Goal: Information Seeking & Learning: Learn about a topic

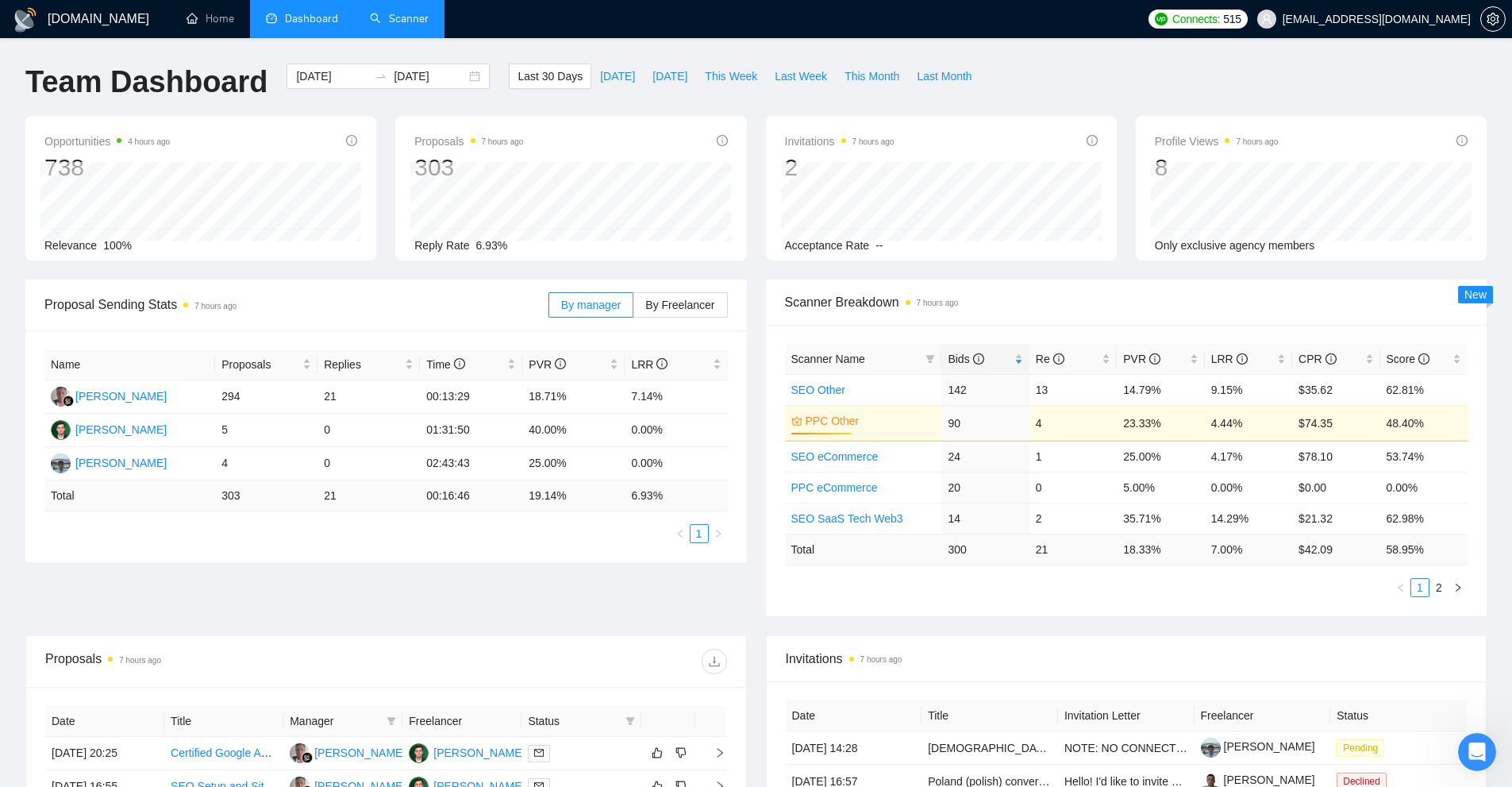
click at [405, 21] on link "Scanner" at bounding box center [399, 18] width 59 height 13
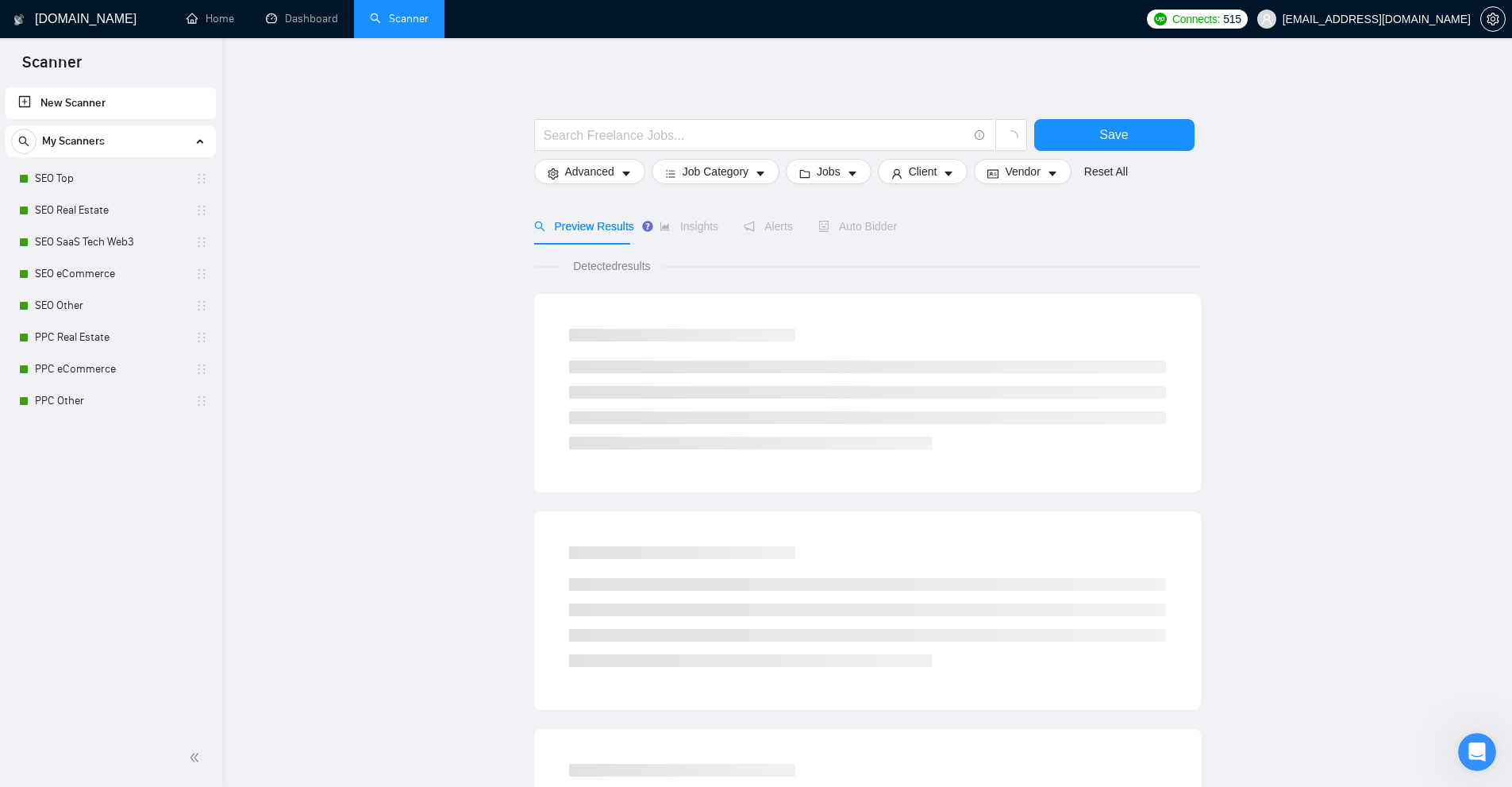
click at [312, 19] on link "Dashboard" at bounding box center [302, 18] width 72 height 13
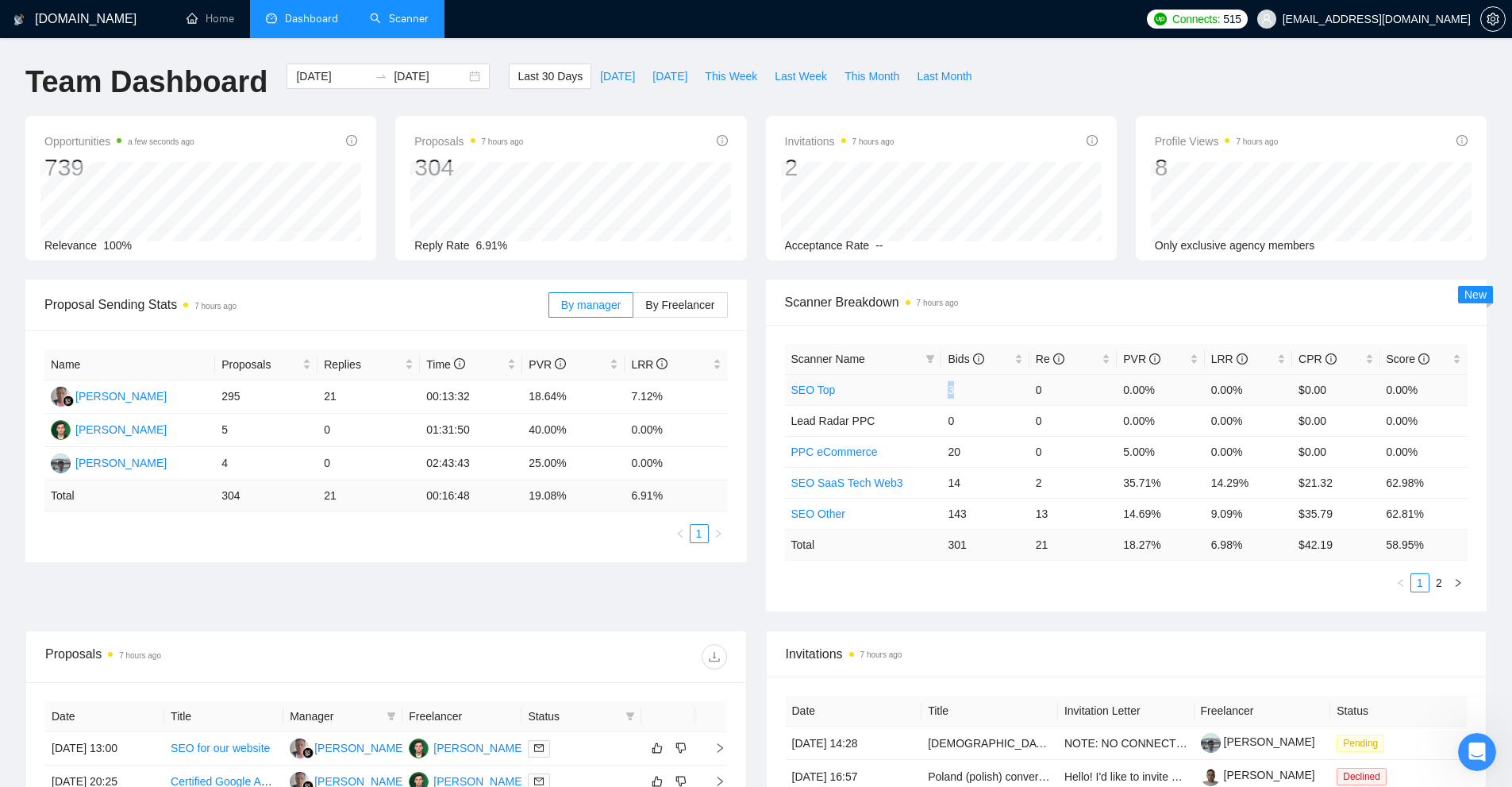
drag, startPoint x: 941, startPoint y: 389, endPoint x: 1021, endPoint y: 387, distance: 80.0
click at [845, 387] on tr "SEO Top 3 0 0.00% 0.00% $0.00 0.00%" at bounding box center [1127, 389] width 684 height 31
drag, startPoint x: 1068, startPoint y: 543, endPoint x: 926, endPoint y: 541, distance: 142.0
click at [845, 541] on tr "Total 301 21 18.27 % 6.98 % $ 42.19 58.95 %" at bounding box center [1127, 544] width 684 height 31
click at [845, 558] on td "301" at bounding box center [985, 544] width 88 height 31
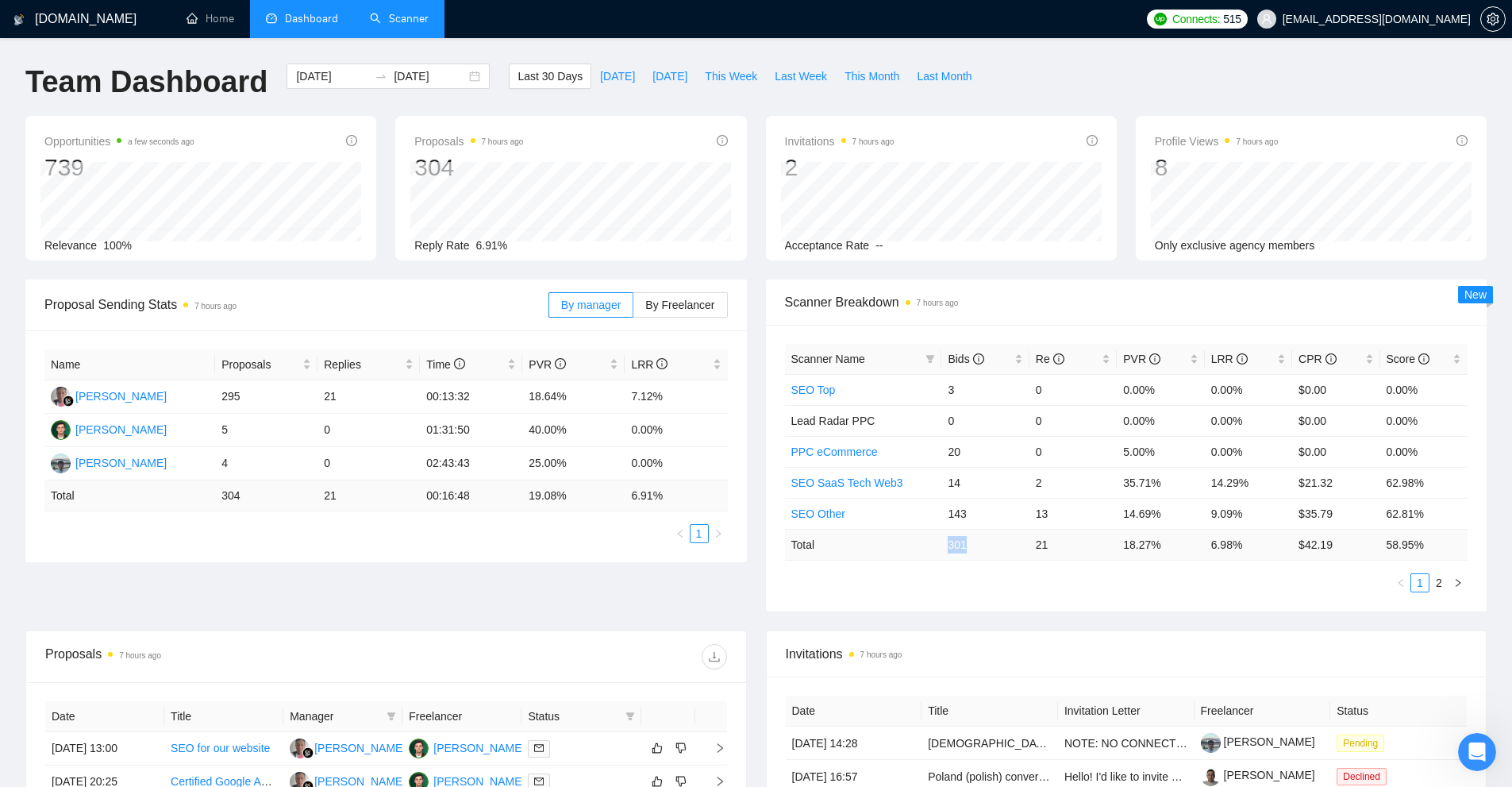
drag, startPoint x: 941, startPoint y: 546, endPoint x: 982, endPoint y: 544, distance: 41.0
click at [845, 544] on tr "Total 301 21 18.27 % 6.98 % $ 42.19 58.95 %" at bounding box center [1127, 544] width 684 height 31
drag, startPoint x: 963, startPoint y: 512, endPoint x: 985, endPoint y: 514, distance: 22.1
click at [845, 514] on td "143" at bounding box center [985, 512] width 88 height 31
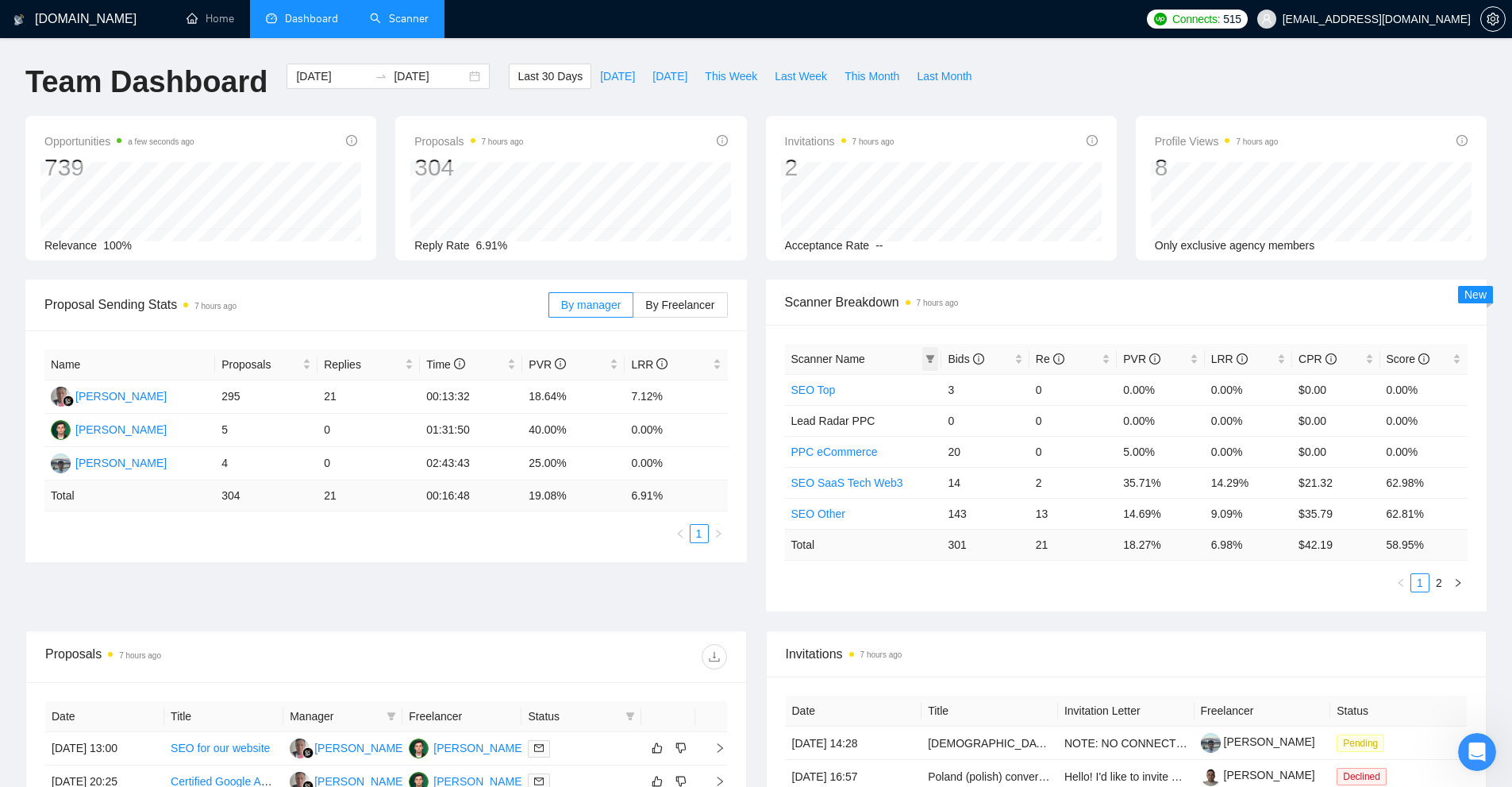
click at [845, 364] on span at bounding box center [930, 358] width 16 height 24
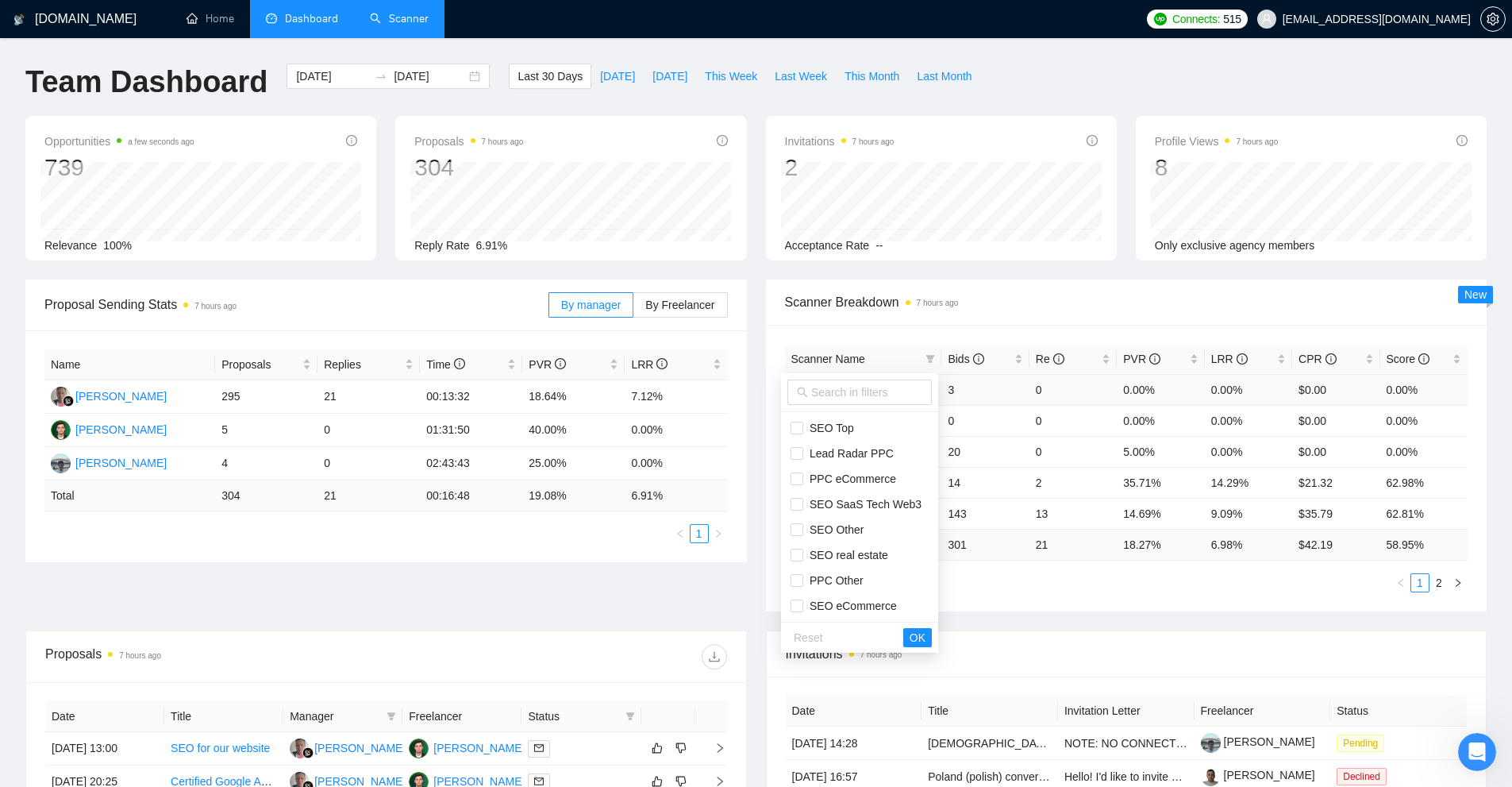
click at [845, 396] on td "3" at bounding box center [985, 389] width 88 height 31
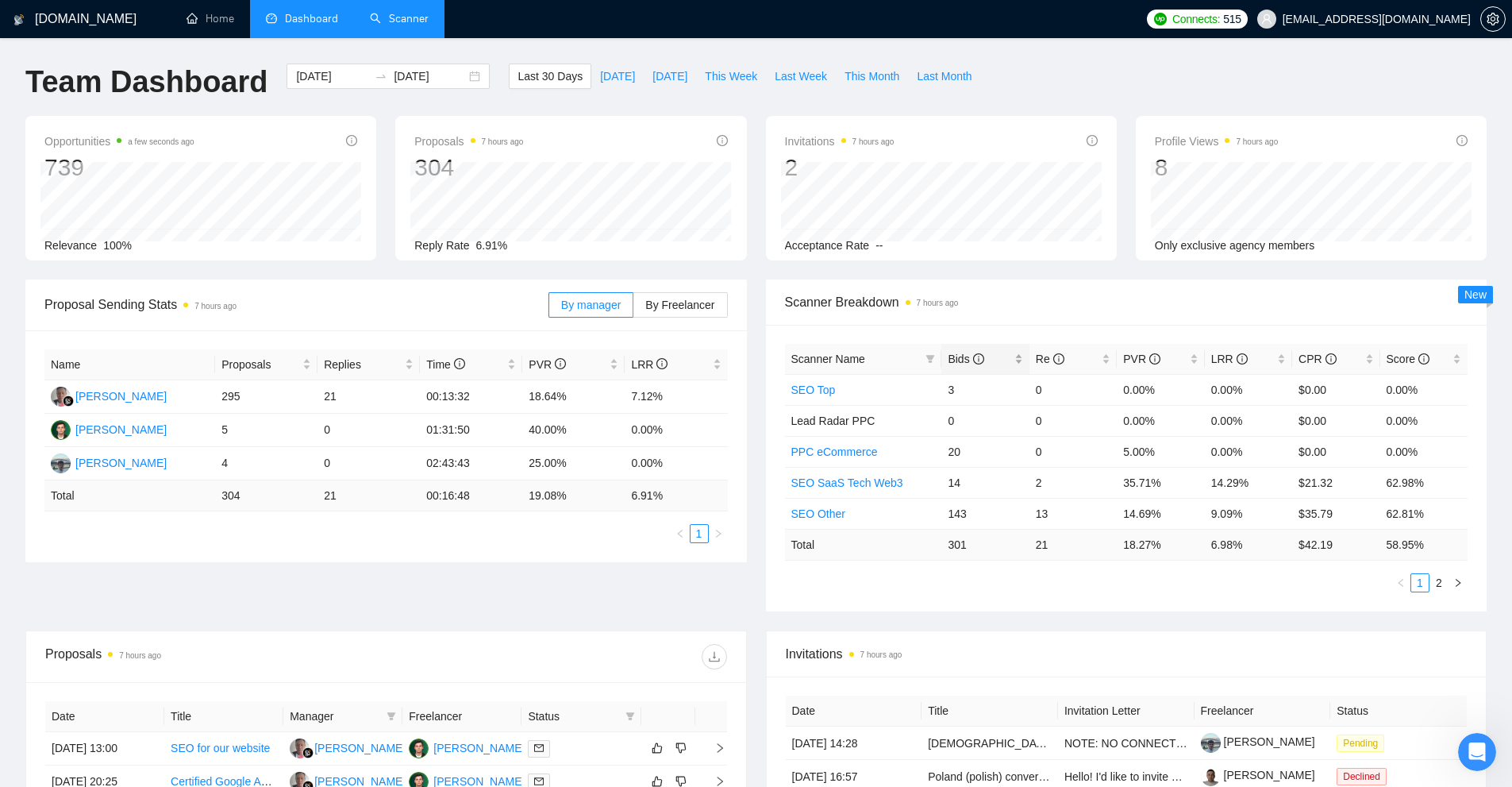
click at [845, 359] on div "Bids" at bounding box center [985, 359] width 75 height 18
click at [845, 358] on div "Bids" at bounding box center [985, 359] width 75 height 18
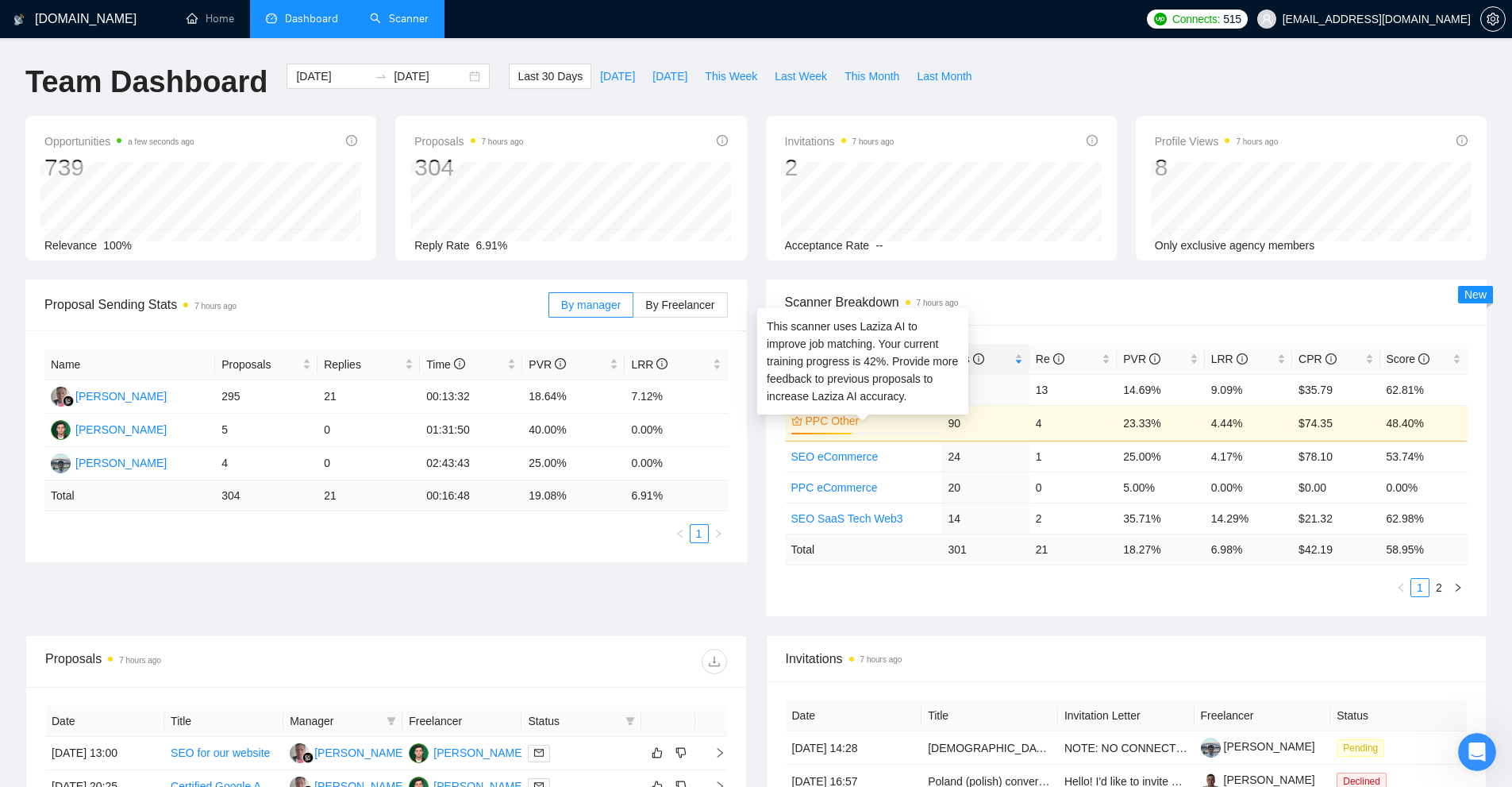
click at [819, 391] on div "This scanner uses Laziza AI to improve job matching. Your current training prog…" at bounding box center [863, 361] width 192 height 88
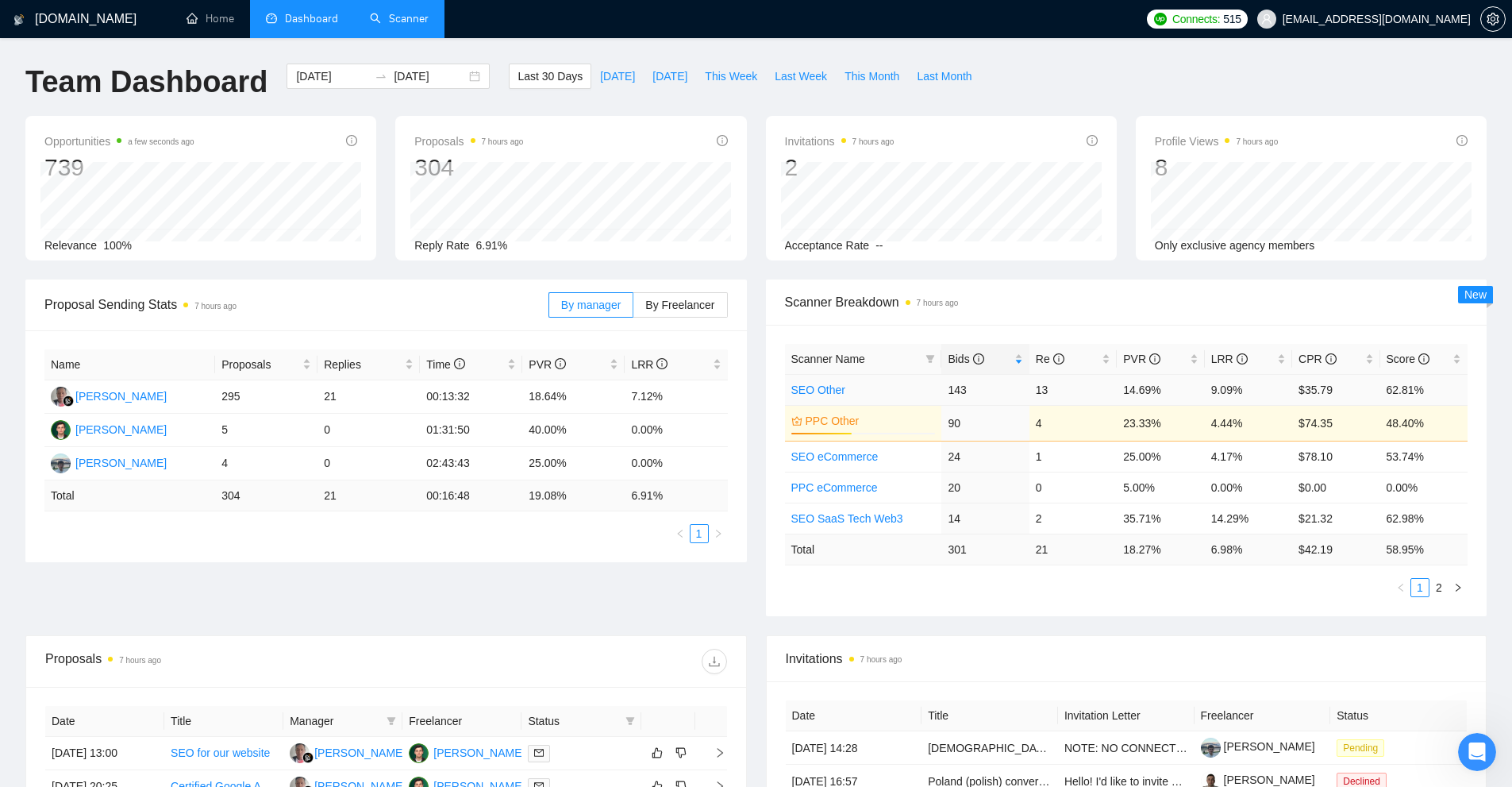
click at [806, 386] on link "SEO Other" at bounding box center [819, 390] width 54 height 12
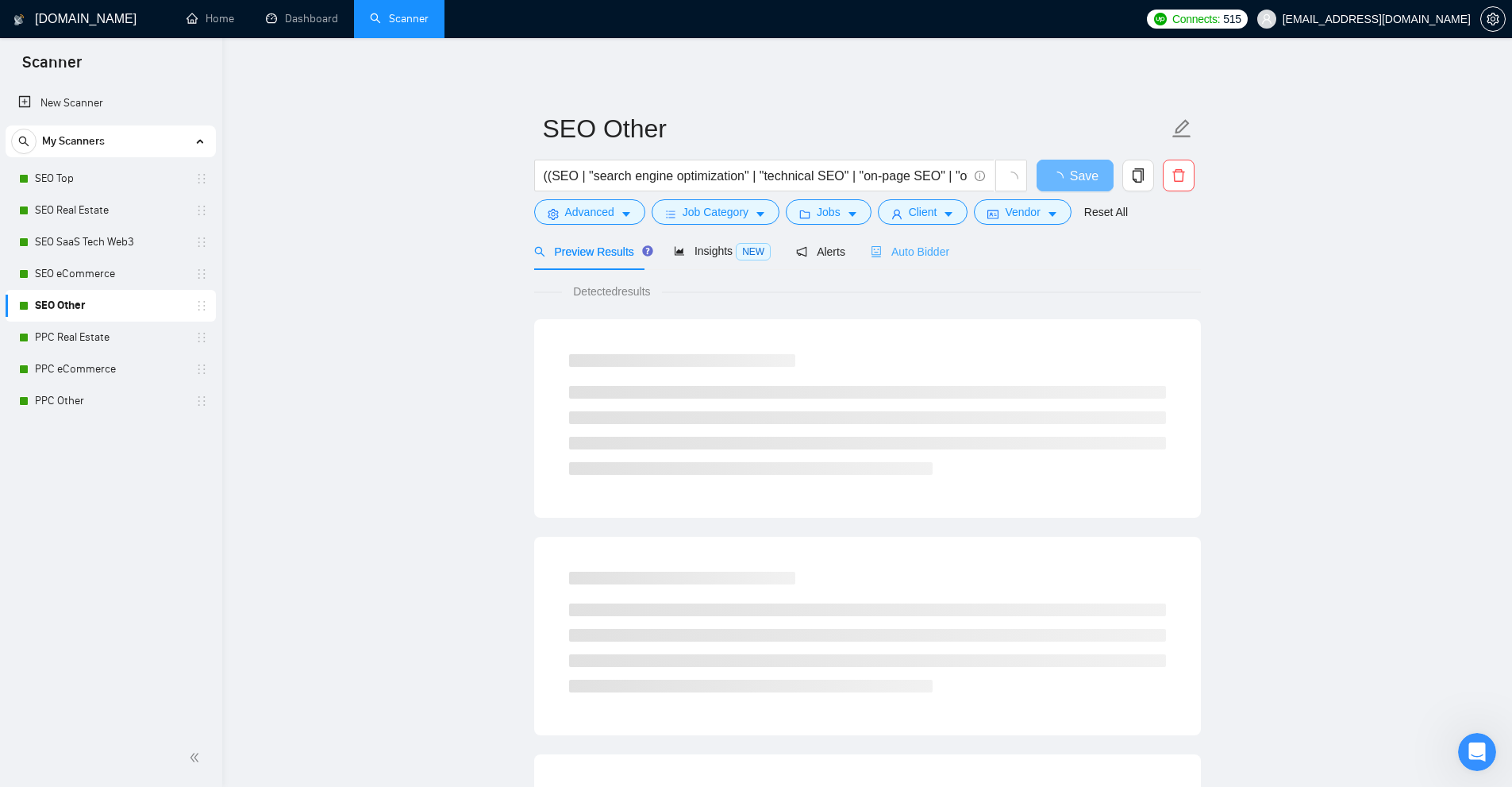
click at [845, 263] on div "Auto Bidder" at bounding box center [910, 251] width 79 height 38
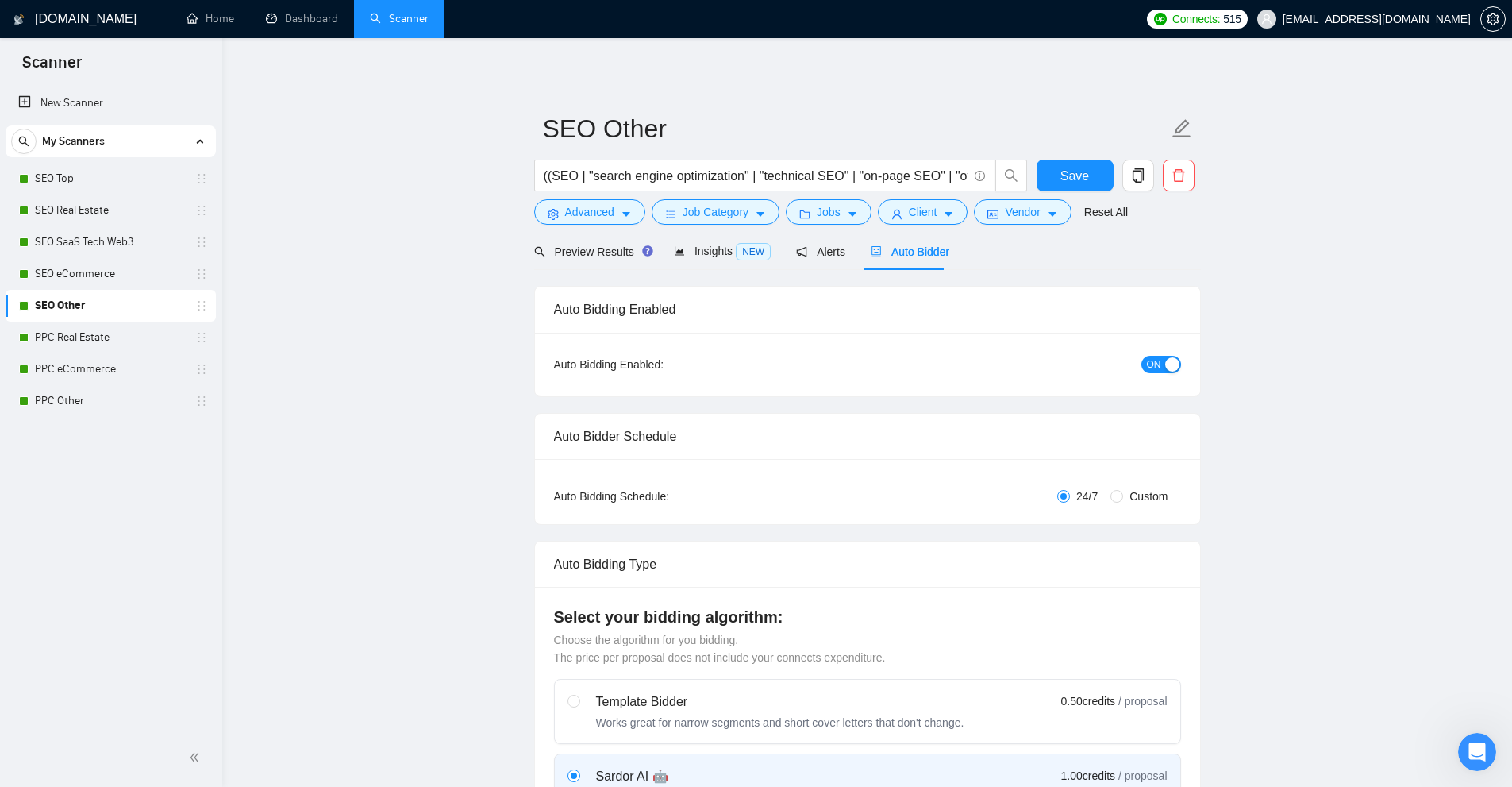
checkbox input "true"
click at [326, 18] on link "Dashboard" at bounding box center [302, 18] width 72 height 13
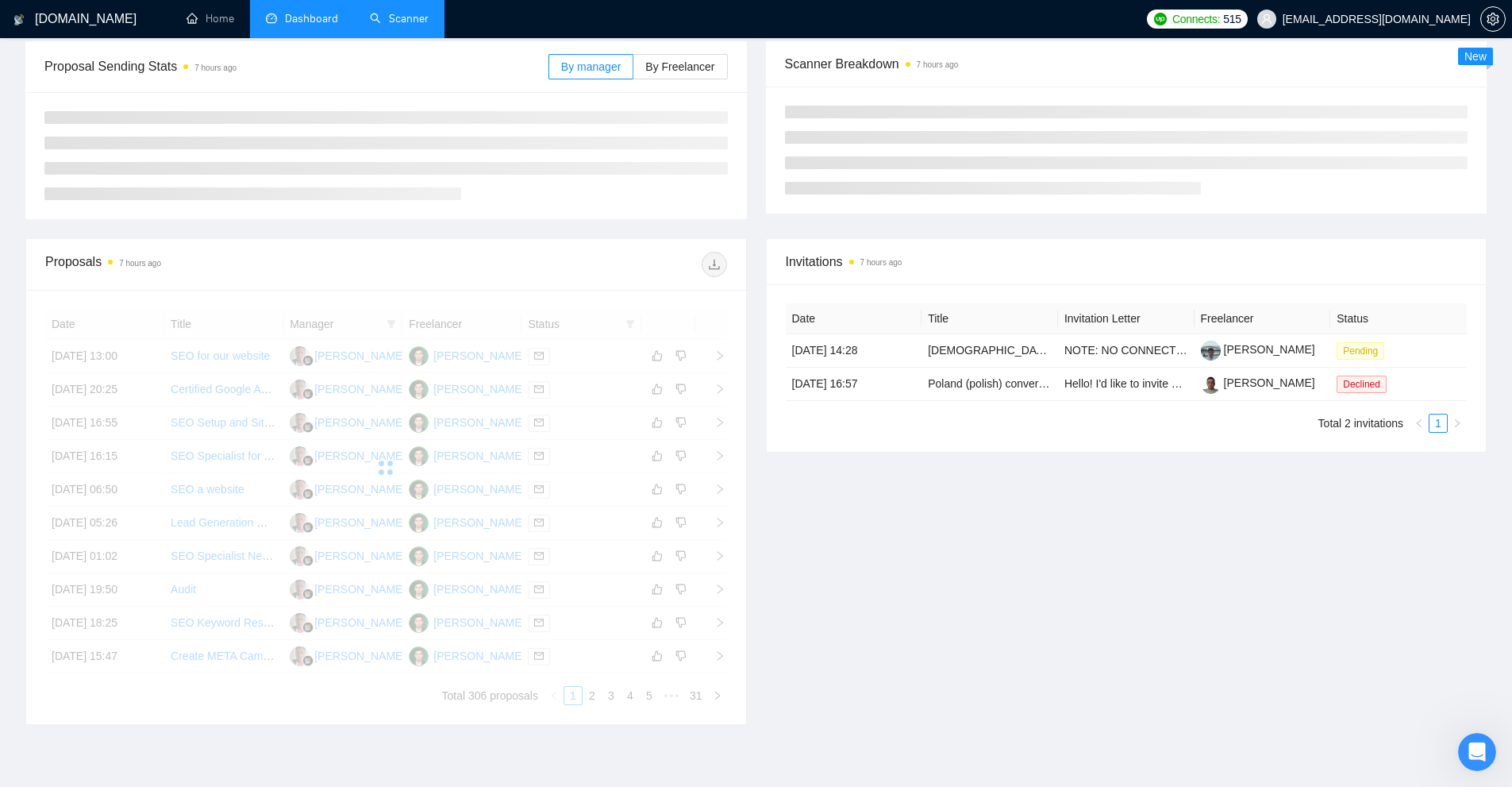
scroll to position [318, 0]
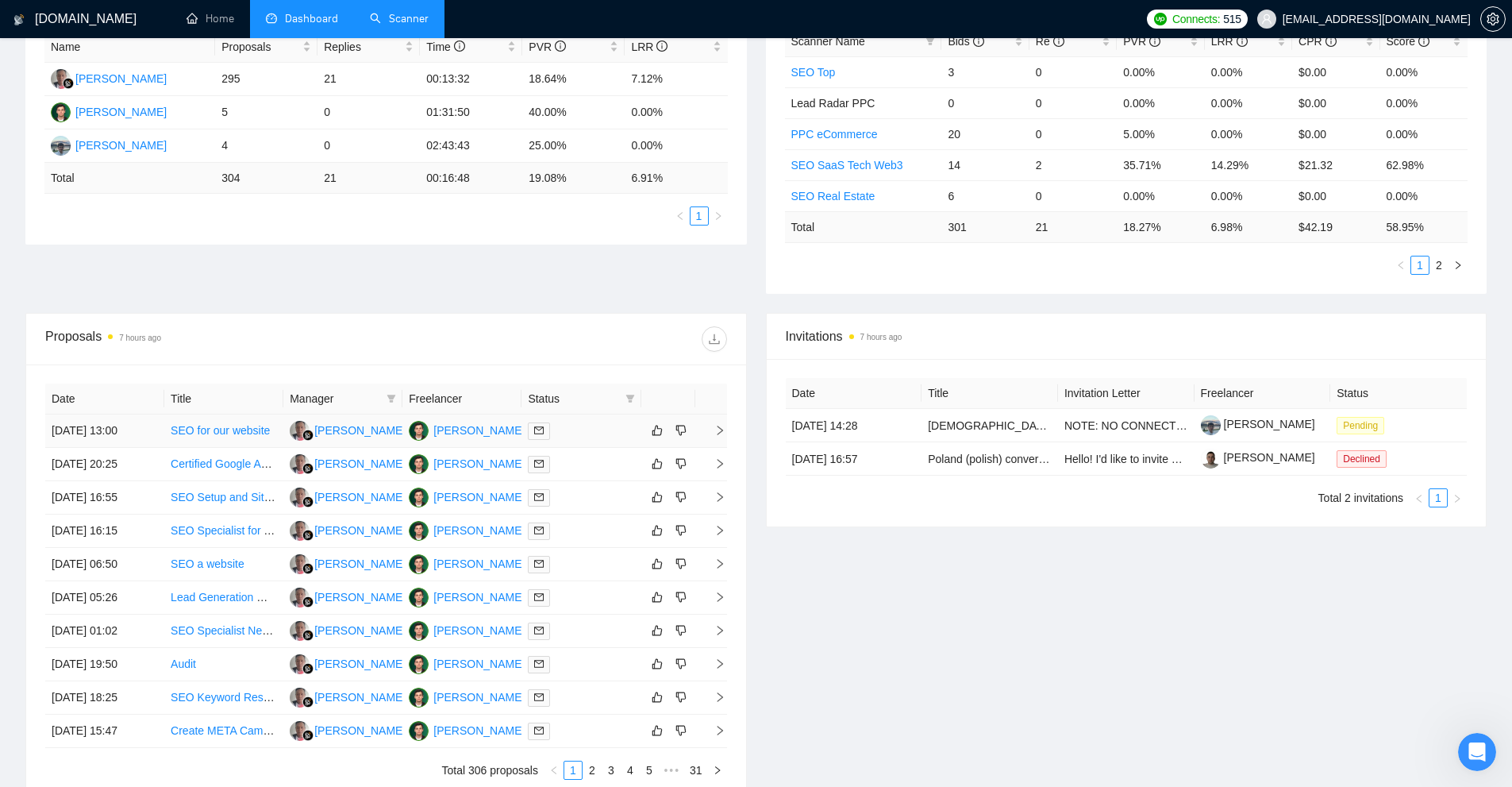
click at [603, 432] on div at bounding box center [581, 430] width 106 height 18
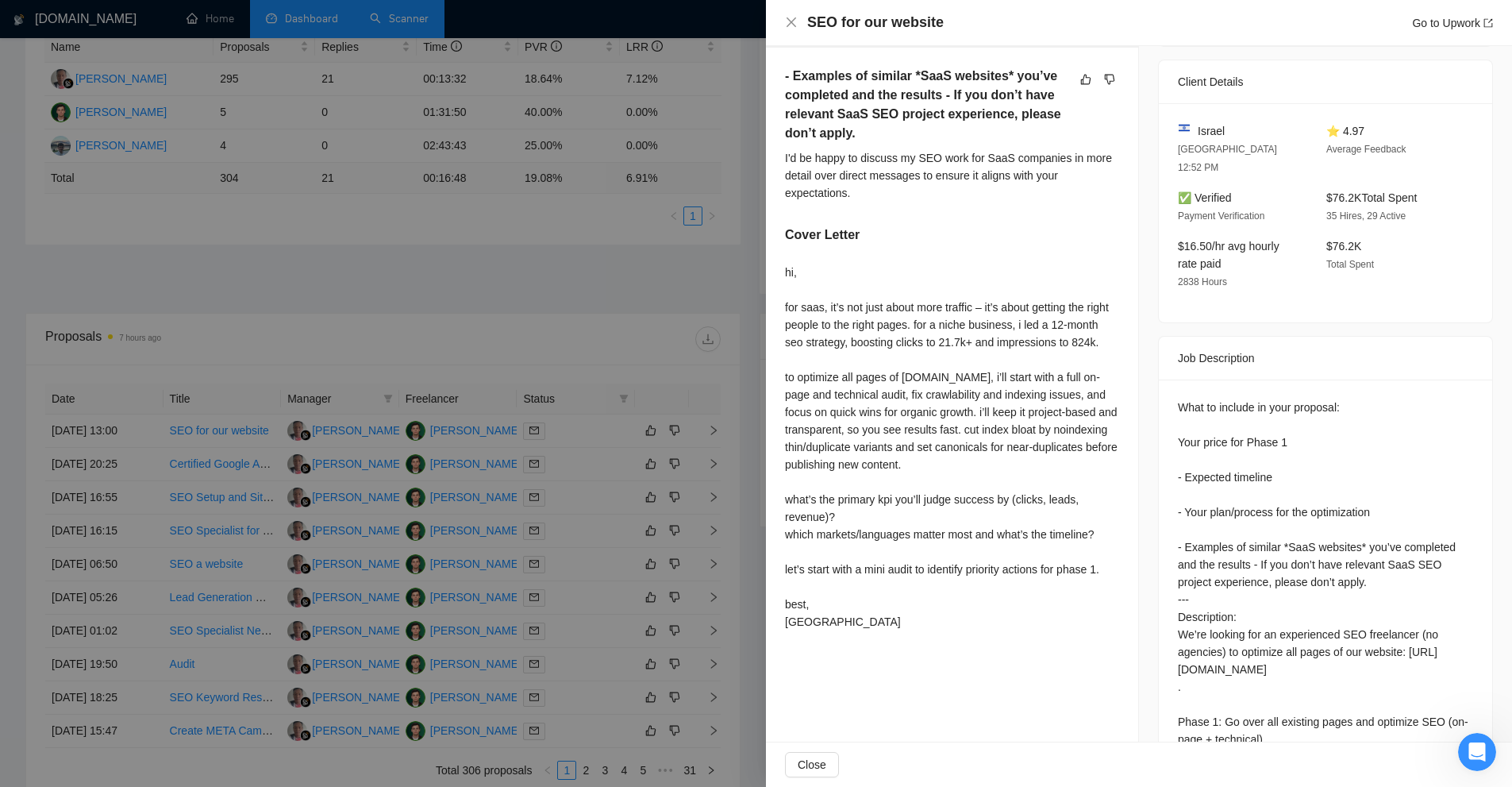
scroll to position [727, 0]
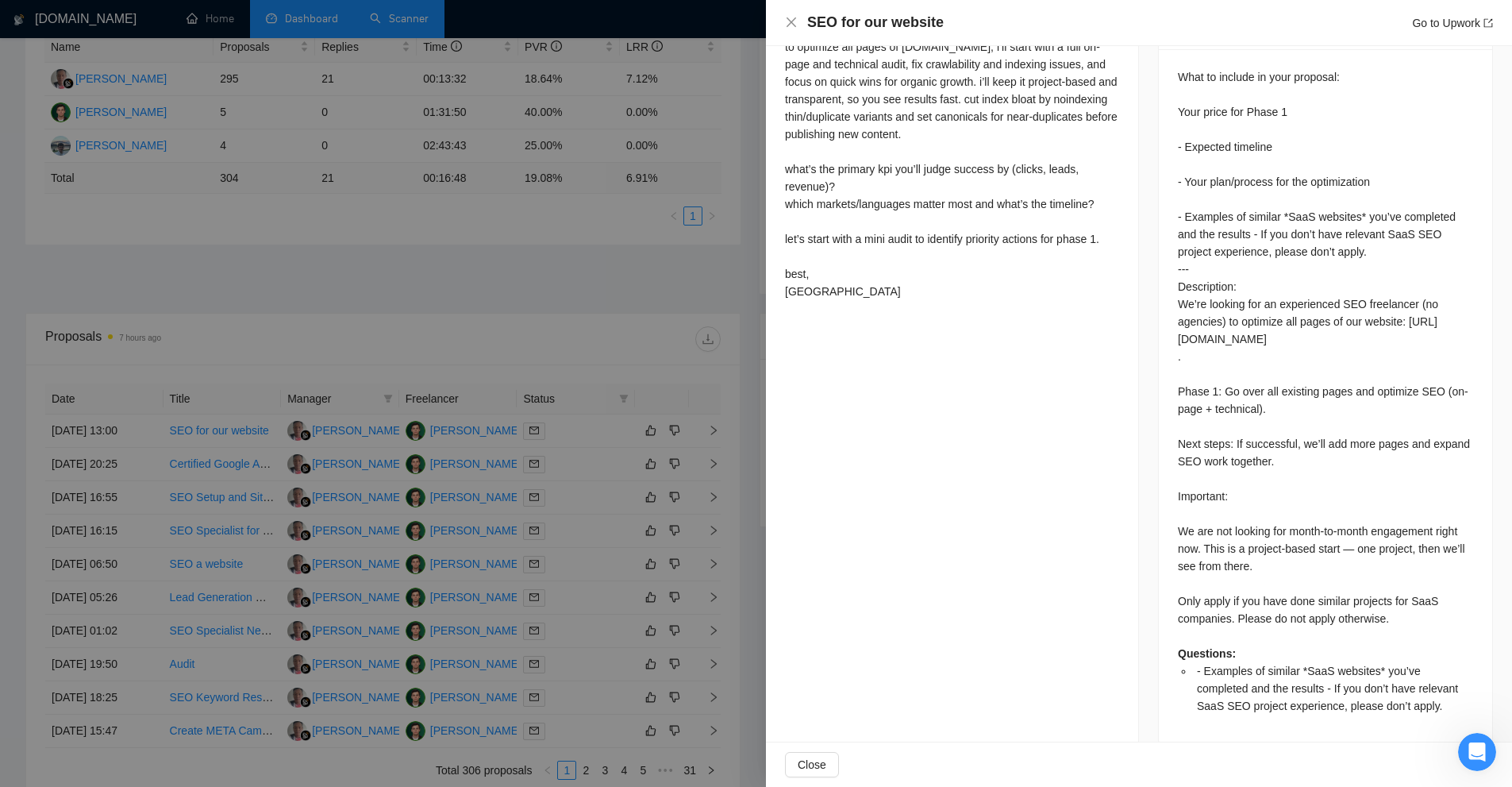
click at [515, 390] on div at bounding box center [756, 393] width 1512 height 787
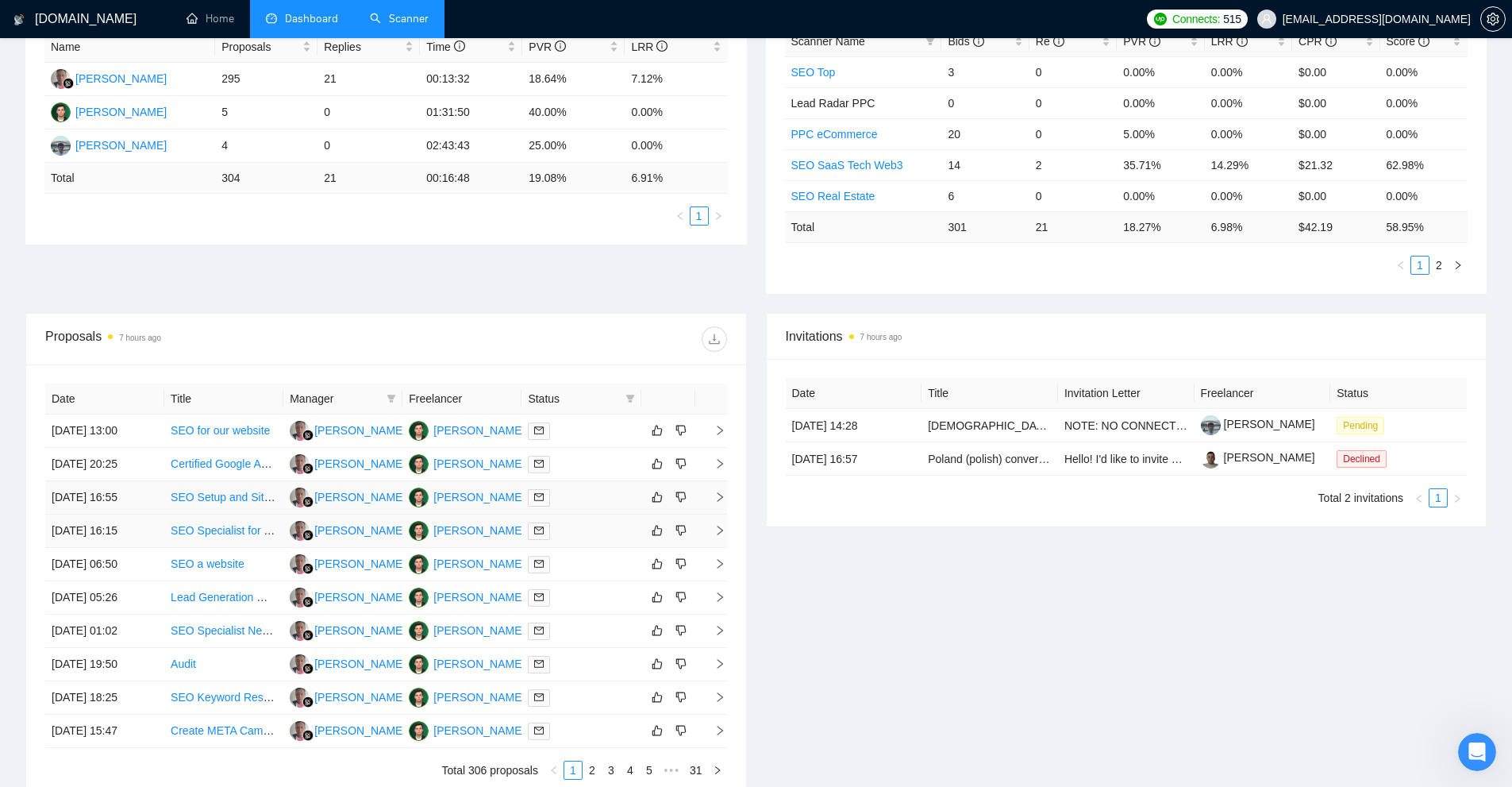
scroll to position [471, 0]
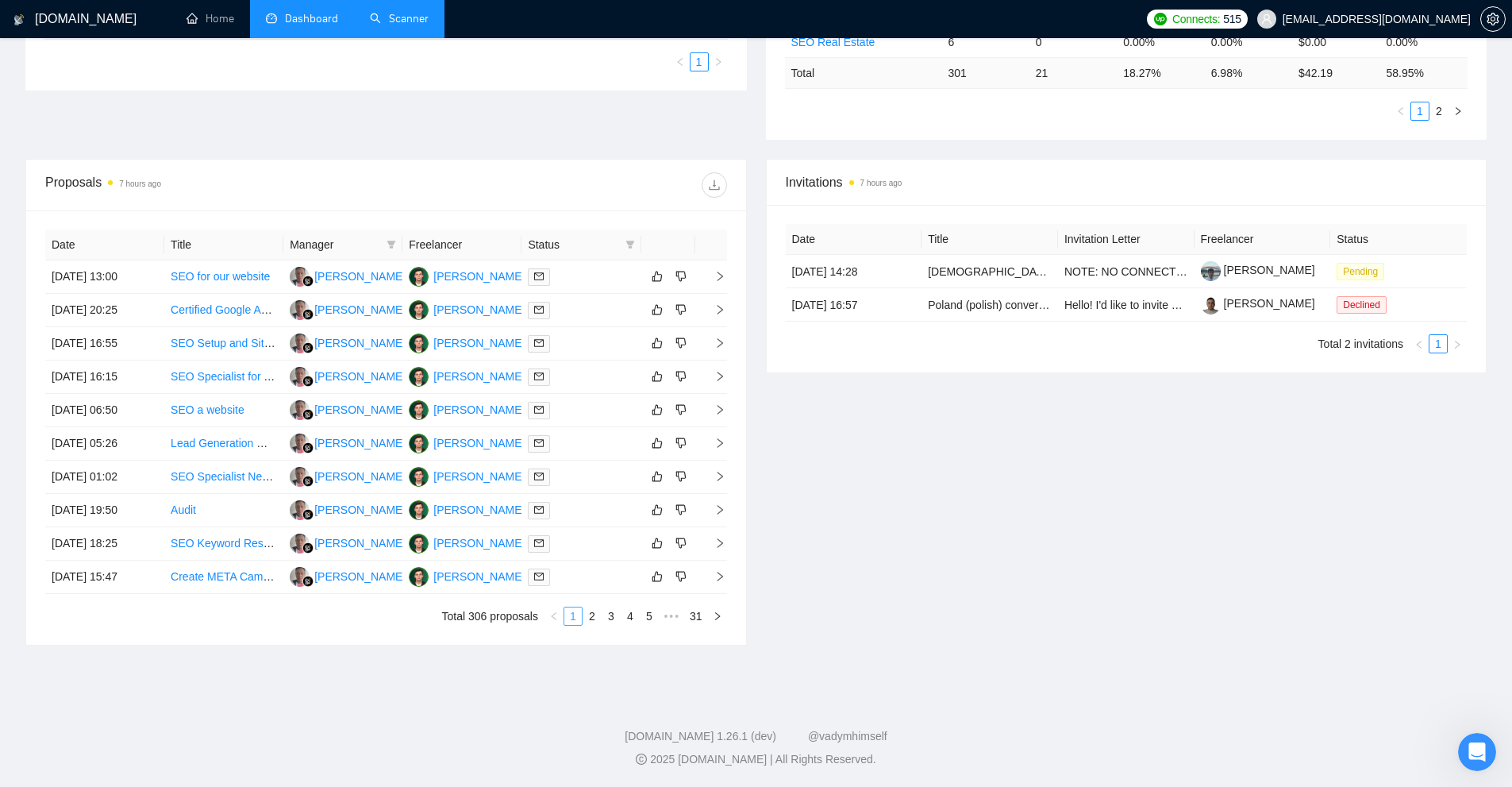
click at [582, 612] on link "1" at bounding box center [573, 616] width 18 height 18
click at [590, 614] on link "2" at bounding box center [592, 616] width 18 height 18
click at [611, 617] on link "3" at bounding box center [612, 616] width 18 height 18
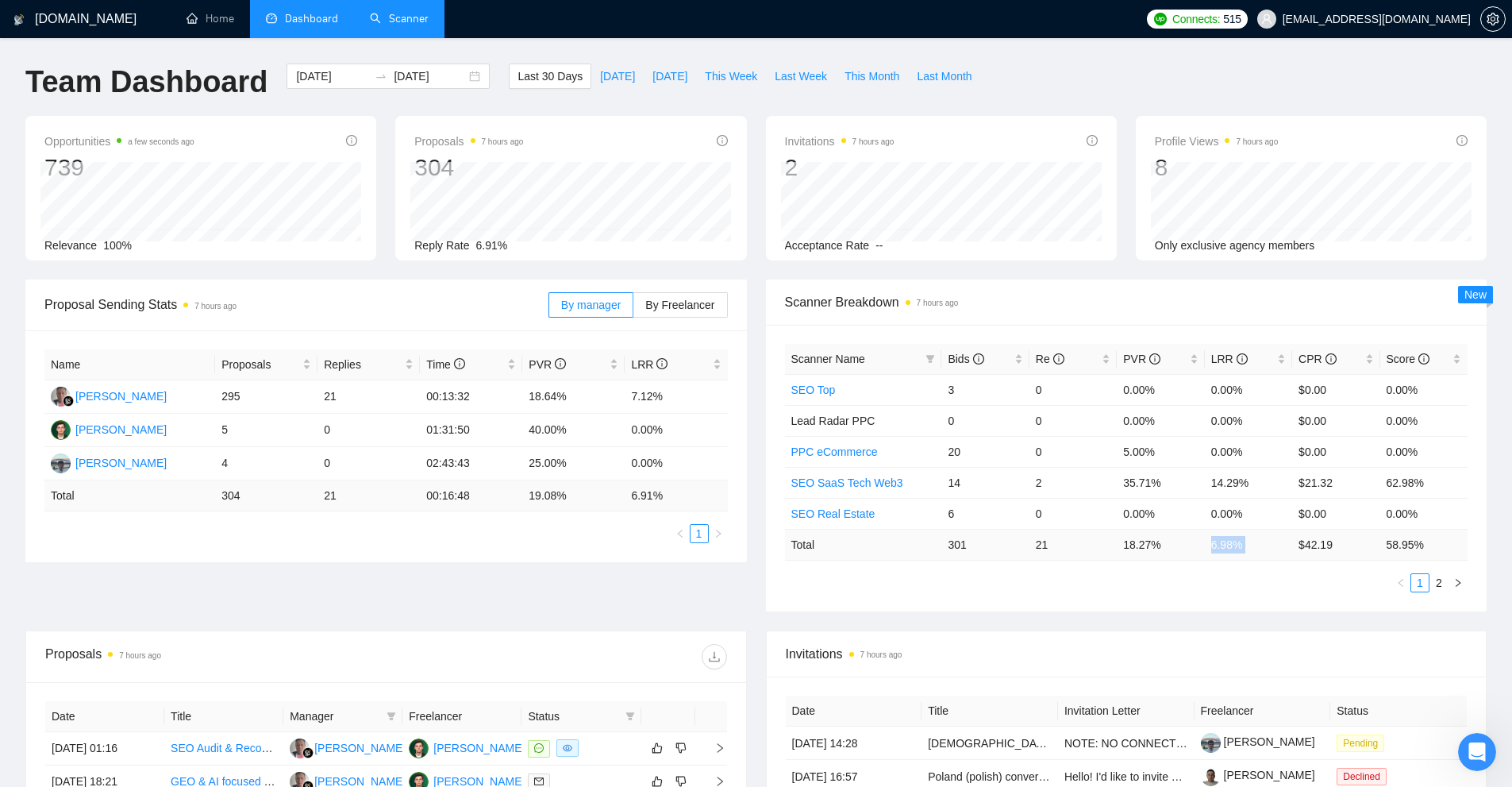
drag, startPoint x: 1191, startPoint y: 547, endPoint x: 1297, endPoint y: 556, distance: 106.4
click at [845, 556] on tr "Total 301 21 18.27 % 6.98 % $ 42.19 58.95 %" at bounding box center [1127, 544] width 684 height 31
drag, startPoint x: 1343, startPoint y: 553, endPoint x: 1295, endPoint y: 550, distance: 48.1
click at [845, 550] on td "$ 42.19" at bounding box center [1336, 544] width 88 height 31
drag, startPoint x: 1424, startPoint y: 552, endPoint x: 946, endPoint y: 537, distance: 478.2
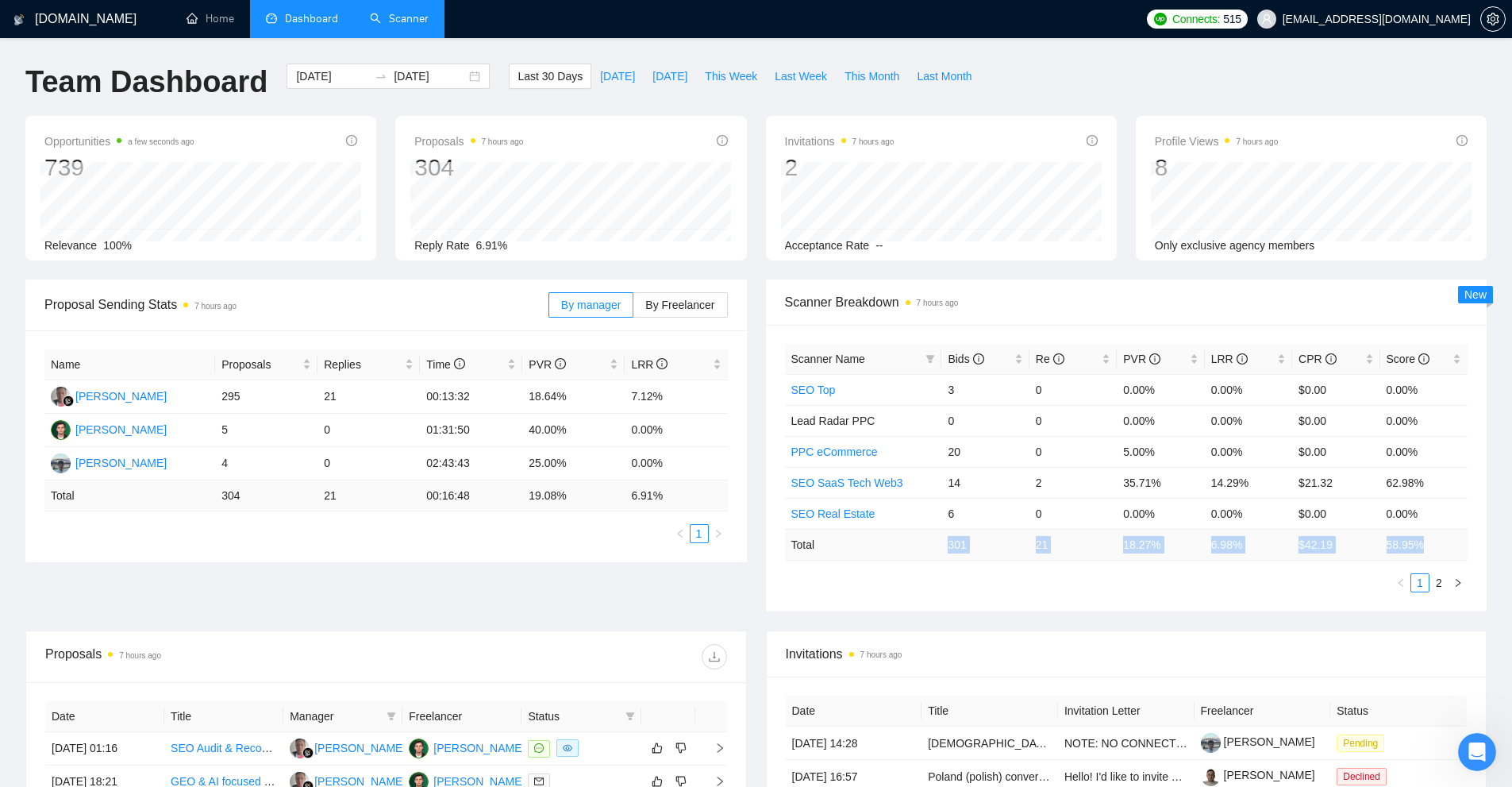
click at [845, 537] on tr "Total 301 21 18.27 % 6.98 % $ 42.19 58.95 %" at bounding box center [1127, 544] width 684 height 31
click at [845, 554] on td "301" at bounding box center [985, 544] width 88 height 31
drag, startPoint x: 1150, startPoint y: 542, endPoint x: 1187, endPoint y: 546, distance: 37.2
click at [845, 546] on td "18.27 %" at bounding box center [1161, 544] width 88 height 31
click at [845, 565] on div "Scanner Name Bids Re PVR LRR CPR Score SEO Top 3 0 0.00% 0.00% $0.00 0.00% Lead…" at bounding box center [1127, 468] width 684 height 248
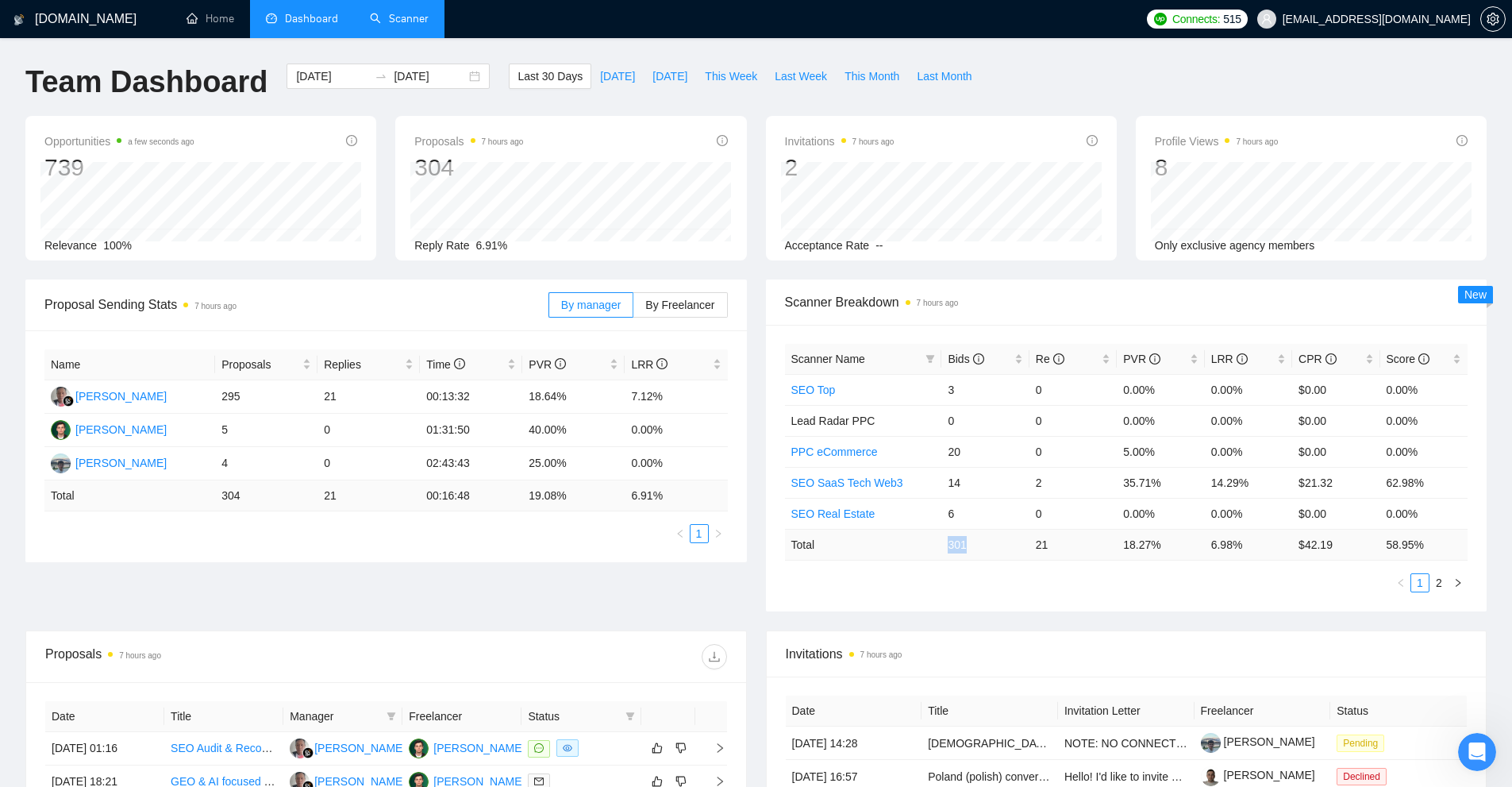
drag, startPoint x: 938, startPoint y: 545, endPoint x: 994, endPoint y: 544, distance: 56.0
click at [845, 544] on tr "Total 301 21 18.27 % 6.98 % $ 42.19 58.95 %" at bounding box center [1127, 544] width 684 height 31
click at [845, 544] on td "301" at bounding box center [985, 544] width 88 height 31
click at [414, 22] on link "Scanner" at bounding box center [399, 18] width 59 height 13
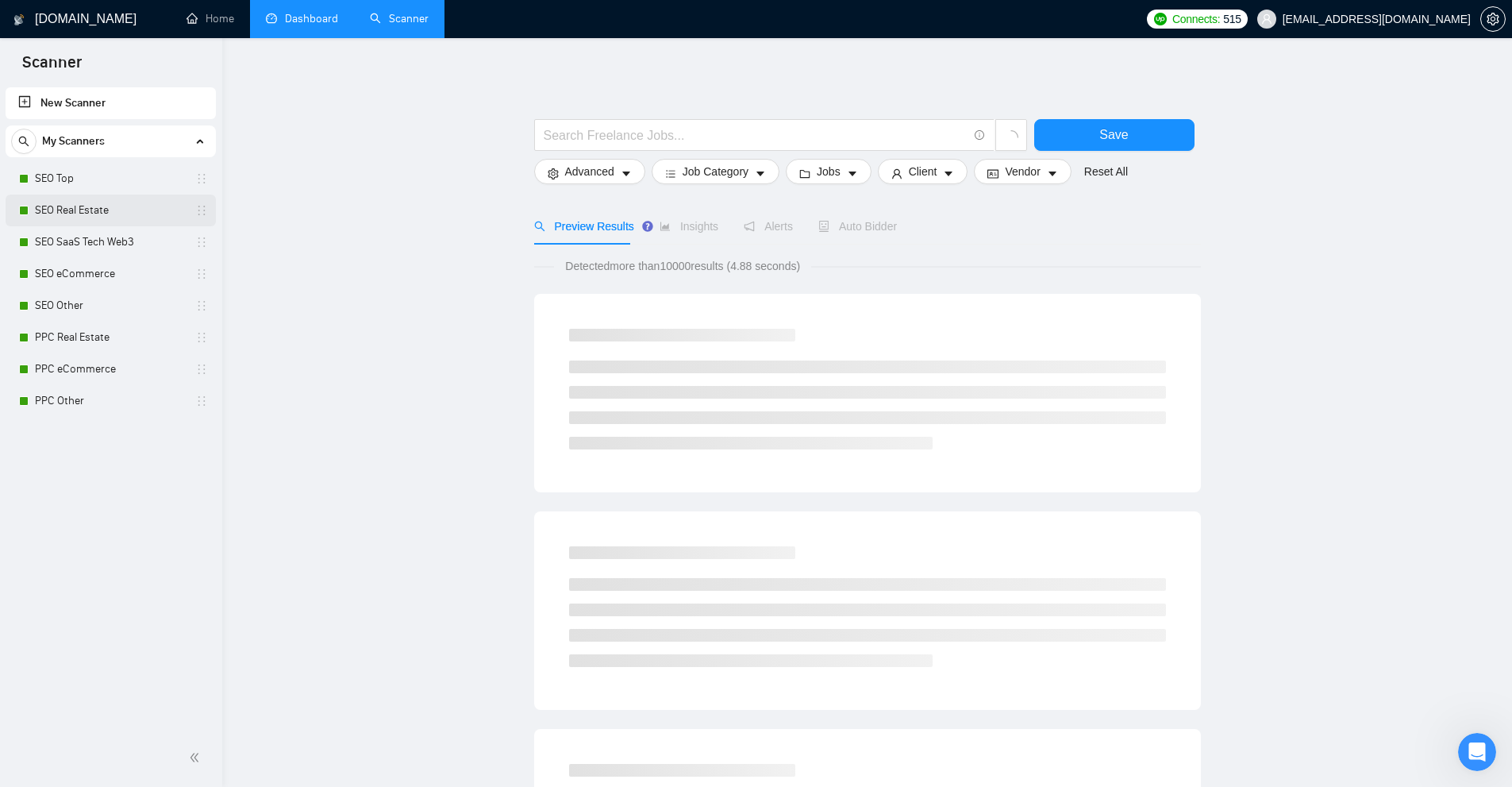
click at [132, 218] on link "SEO Real Estate" at bounding box center [111, 211] width 151 height 32
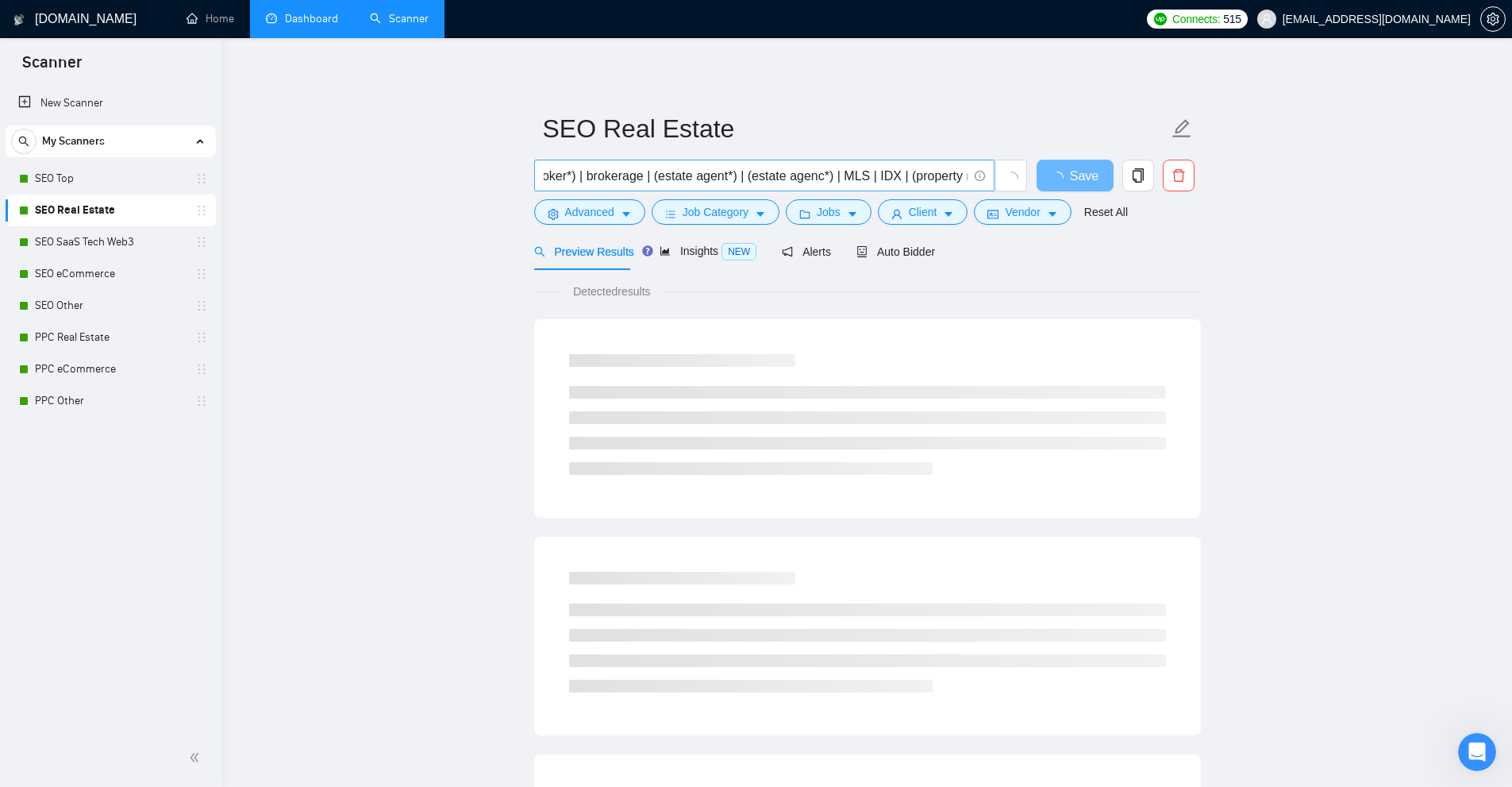
scroll to position [0, 3858]
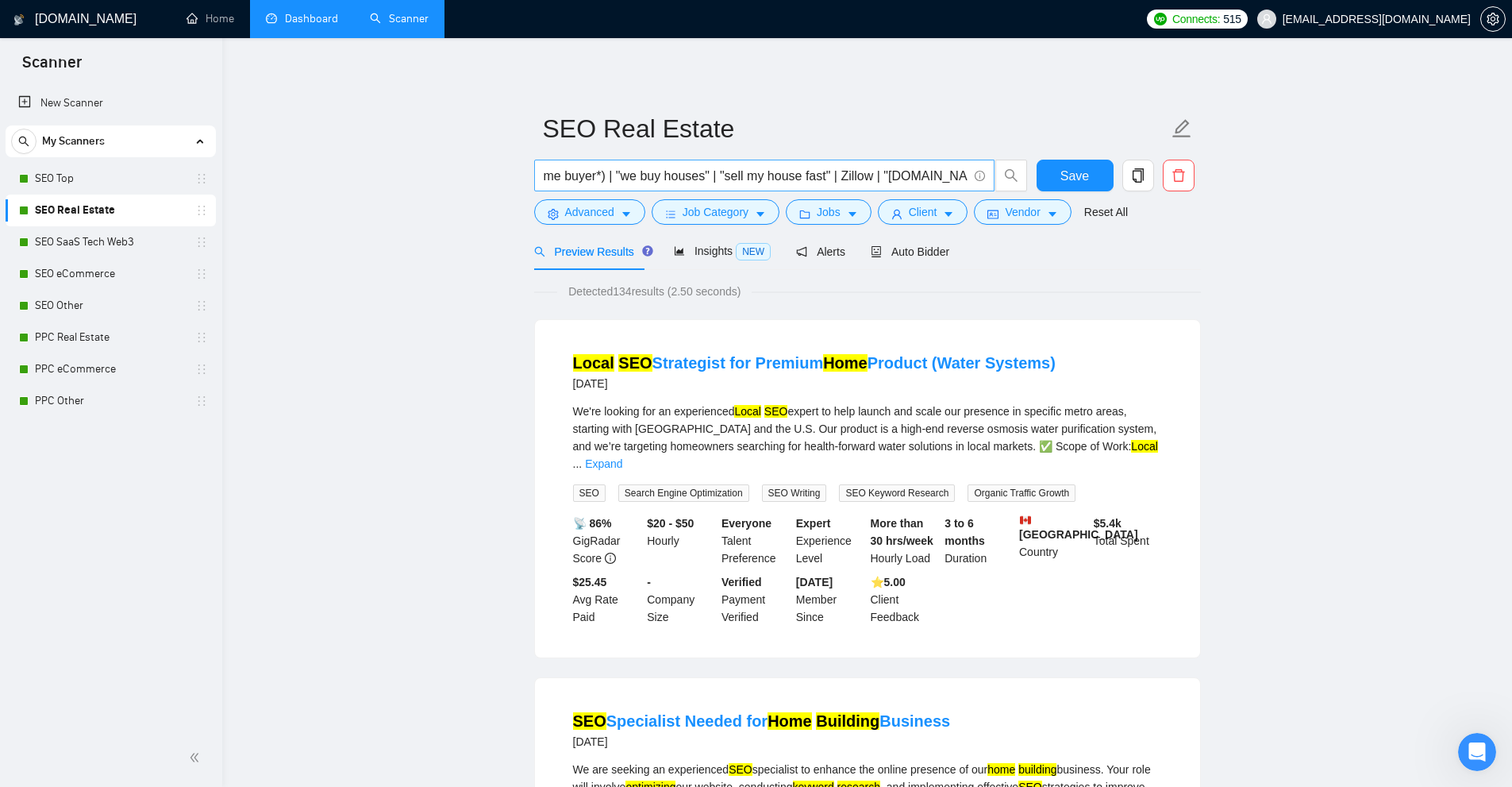
click at [845, 178] on input "(SEO | (search engine optim*) | (on-page optim*) | "technical SEO" | "local SEO…" at bounding box center [756, 175] width 424 height 20
